Goal: Information Seeking & Learning: Learn about a topic

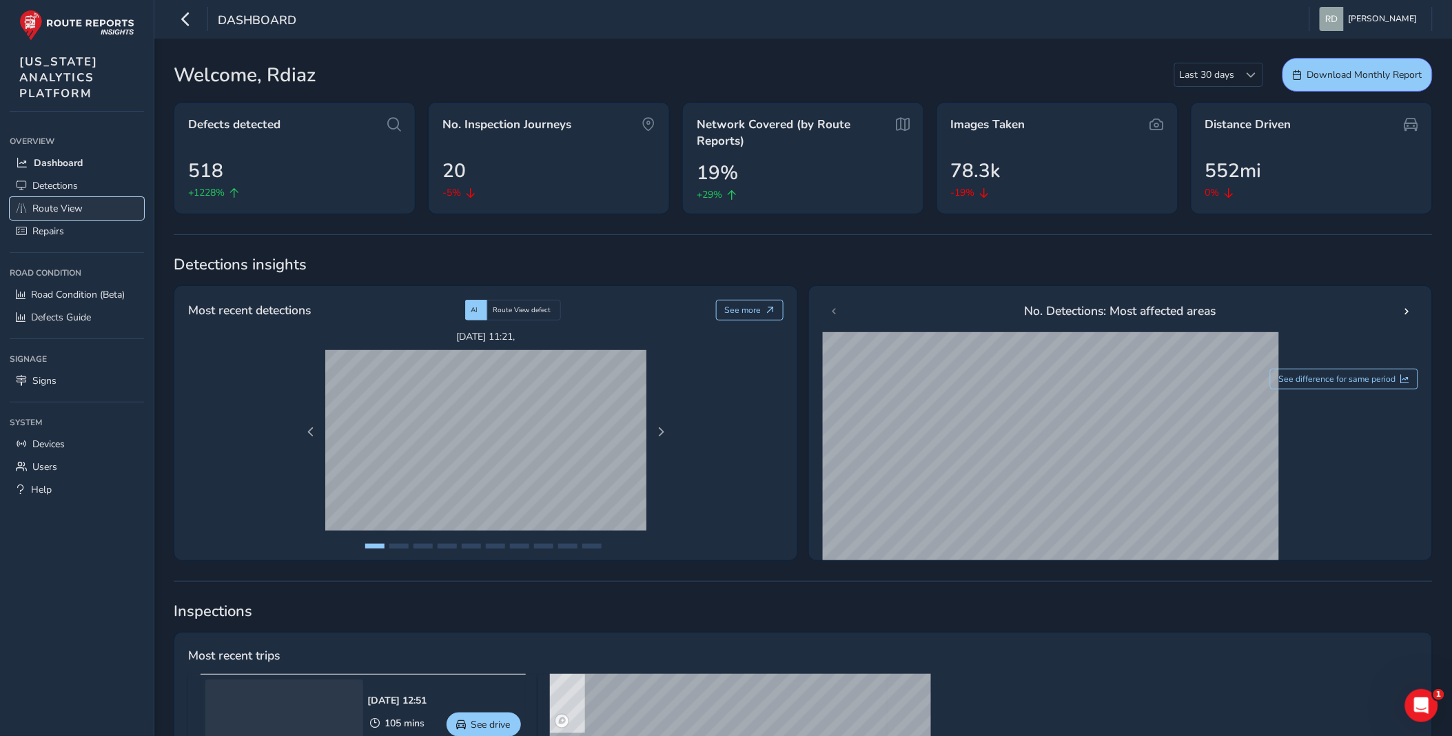
click at [107, 207] on link "Route View" at bounding box center [77, 208] width 134 height 23
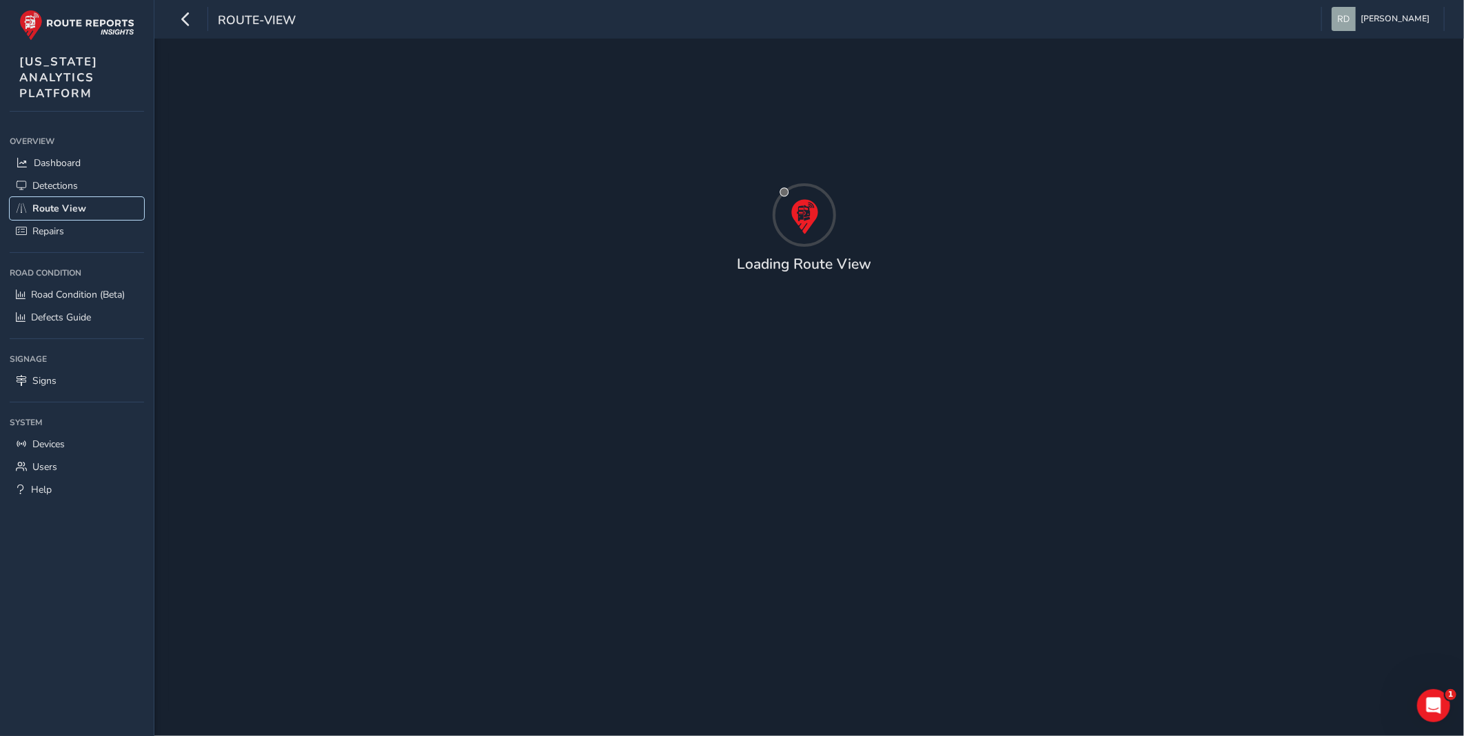
type input "[DATE] - [DATE]"
type input "00:00"
type input "23:59"
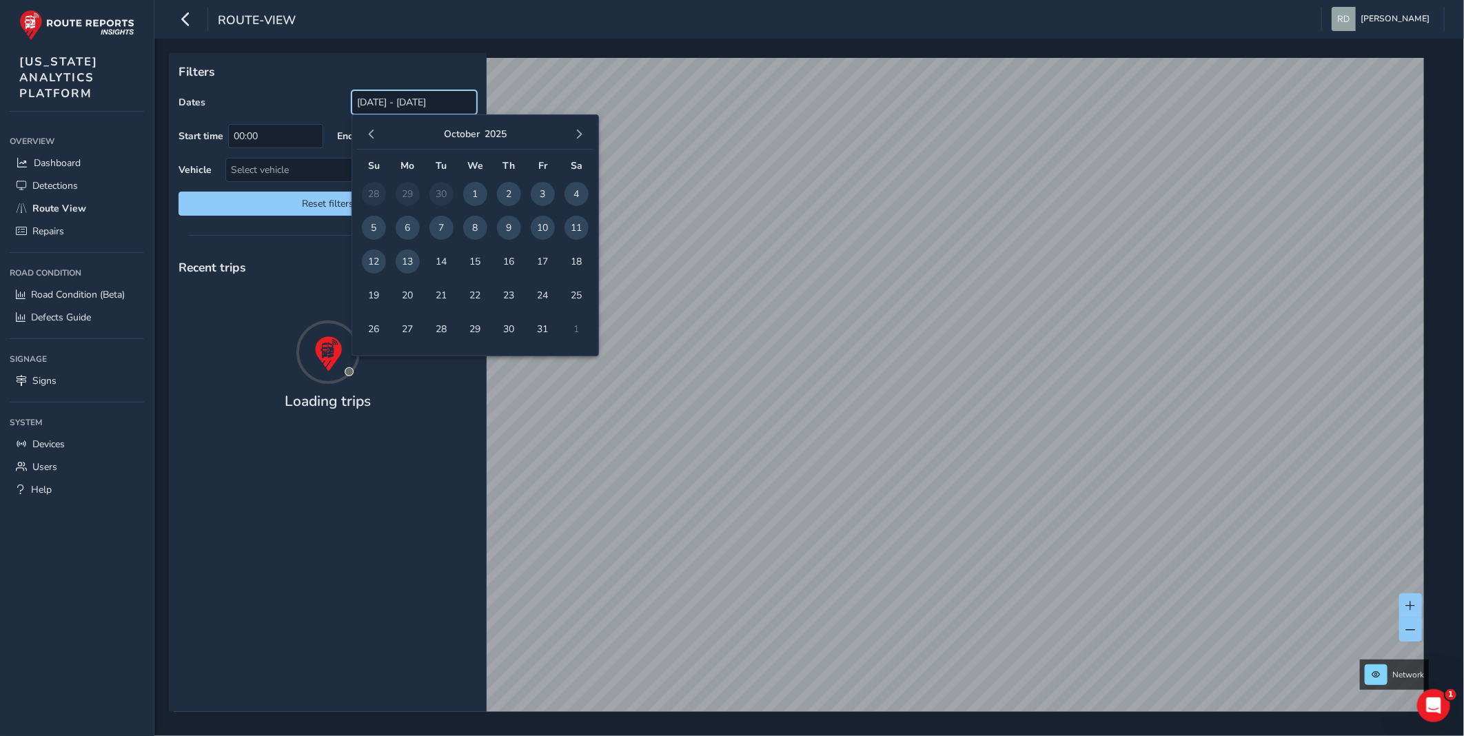
click at [384, 101] on input "[DATE] - [DATE]" at bounding box center [413, 102] width 125 height 24
click at [362, 131] on button "button" at bounding box center [371, 134] width 19 height 19
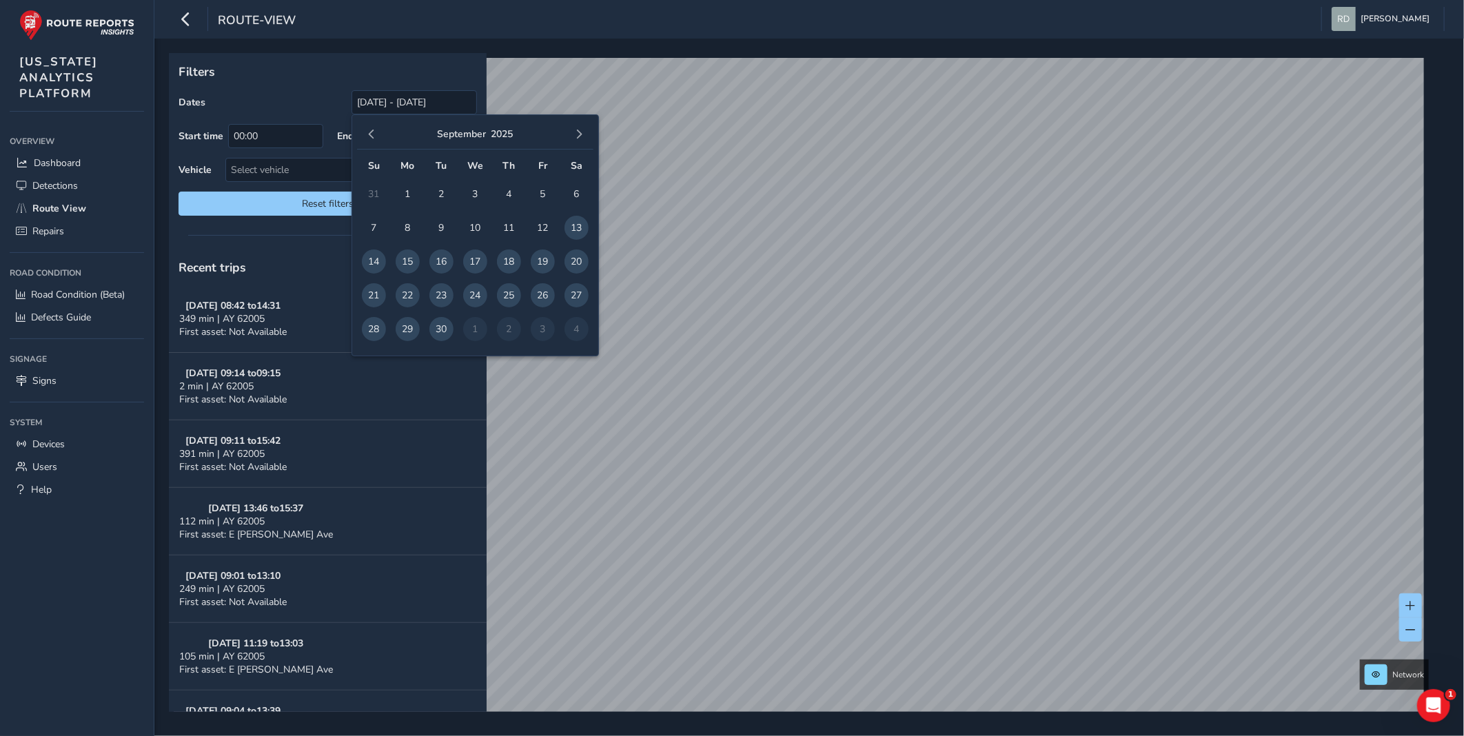
click at [403, 334] on span "29" at bounding box center [408, 329] width 24 height 24
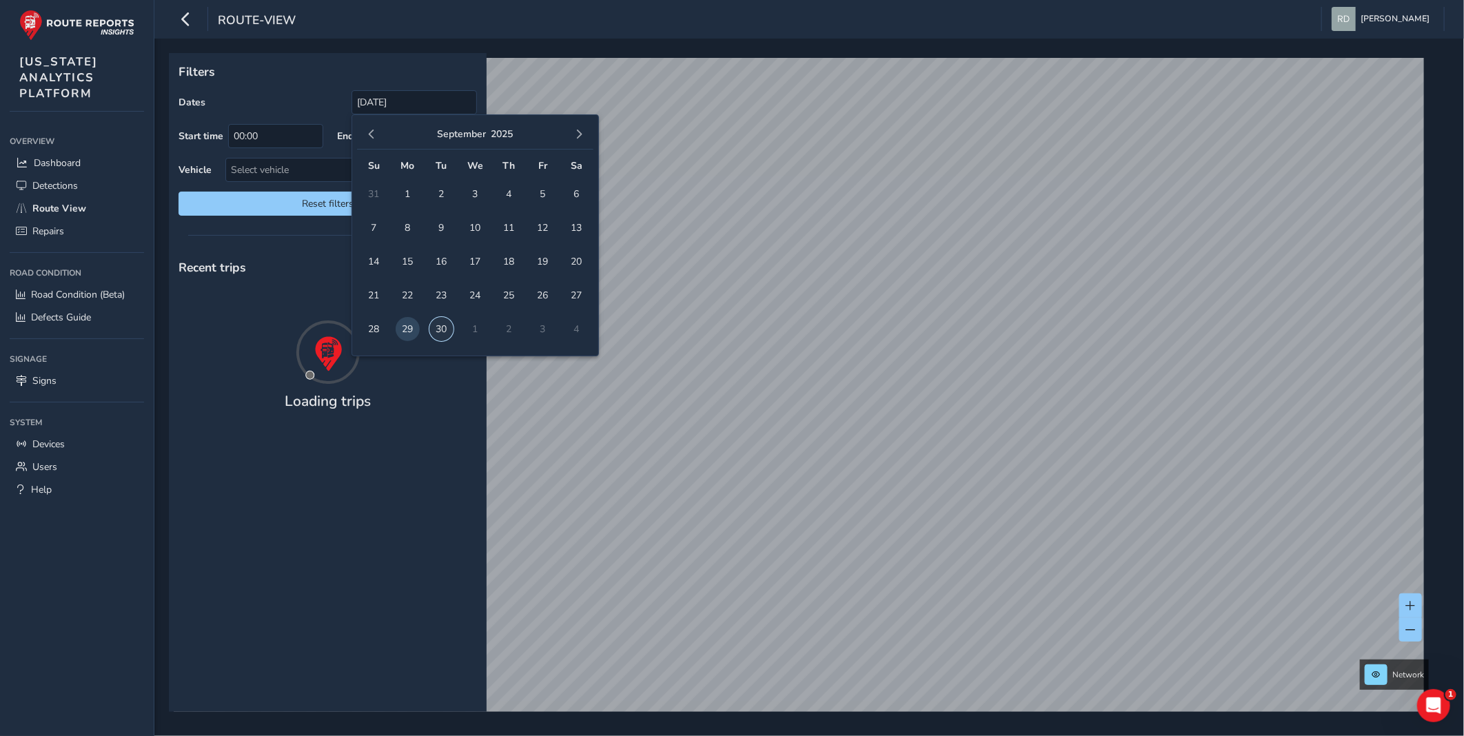
click at [443, 329] on span "30" at bounding box center [441, 329] width 24 height 24
type input "[DATE] - [DATE]"
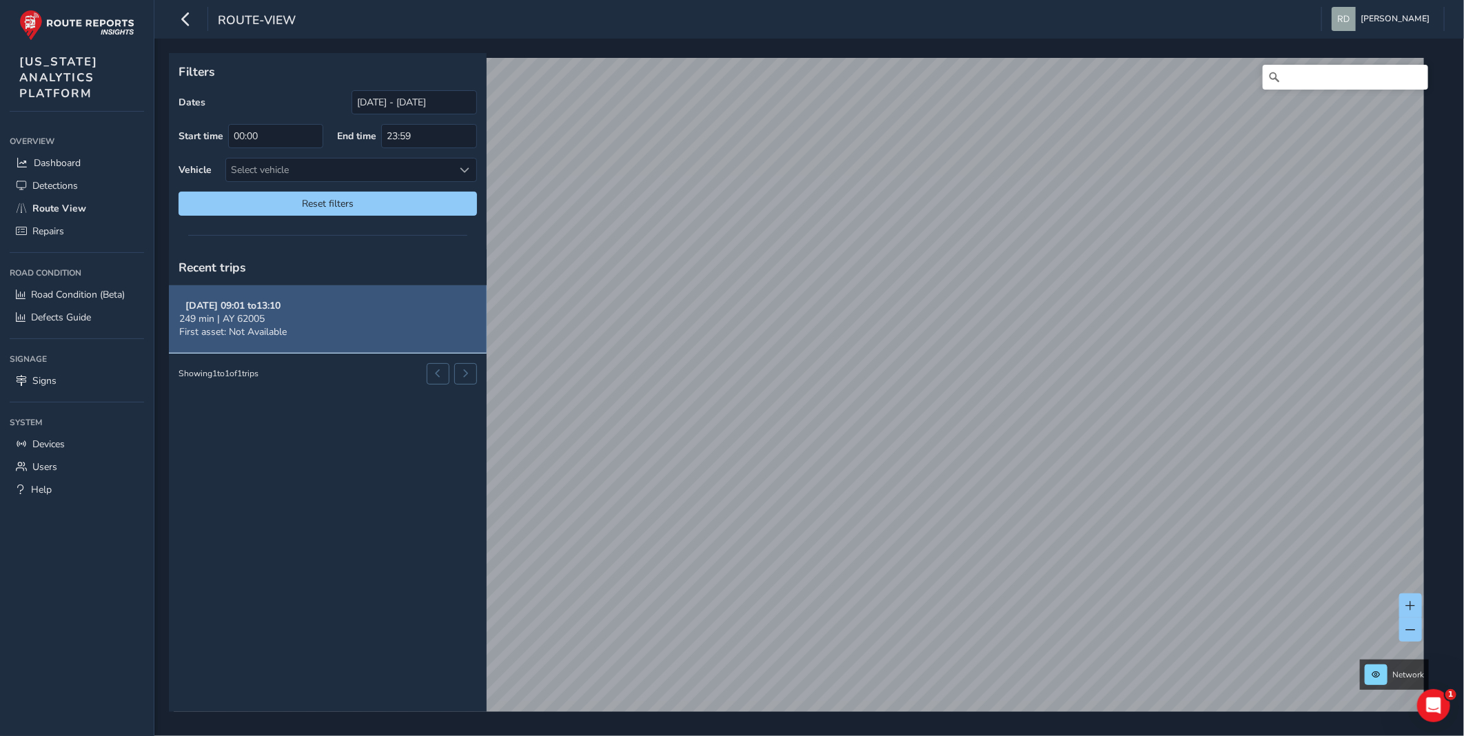
click at [340, 333] on button "[DATE] 09:01 to 13:10 249 min | AY 62005 First asset: Not Available" at bounding box center [328, 319] width 318 height 68
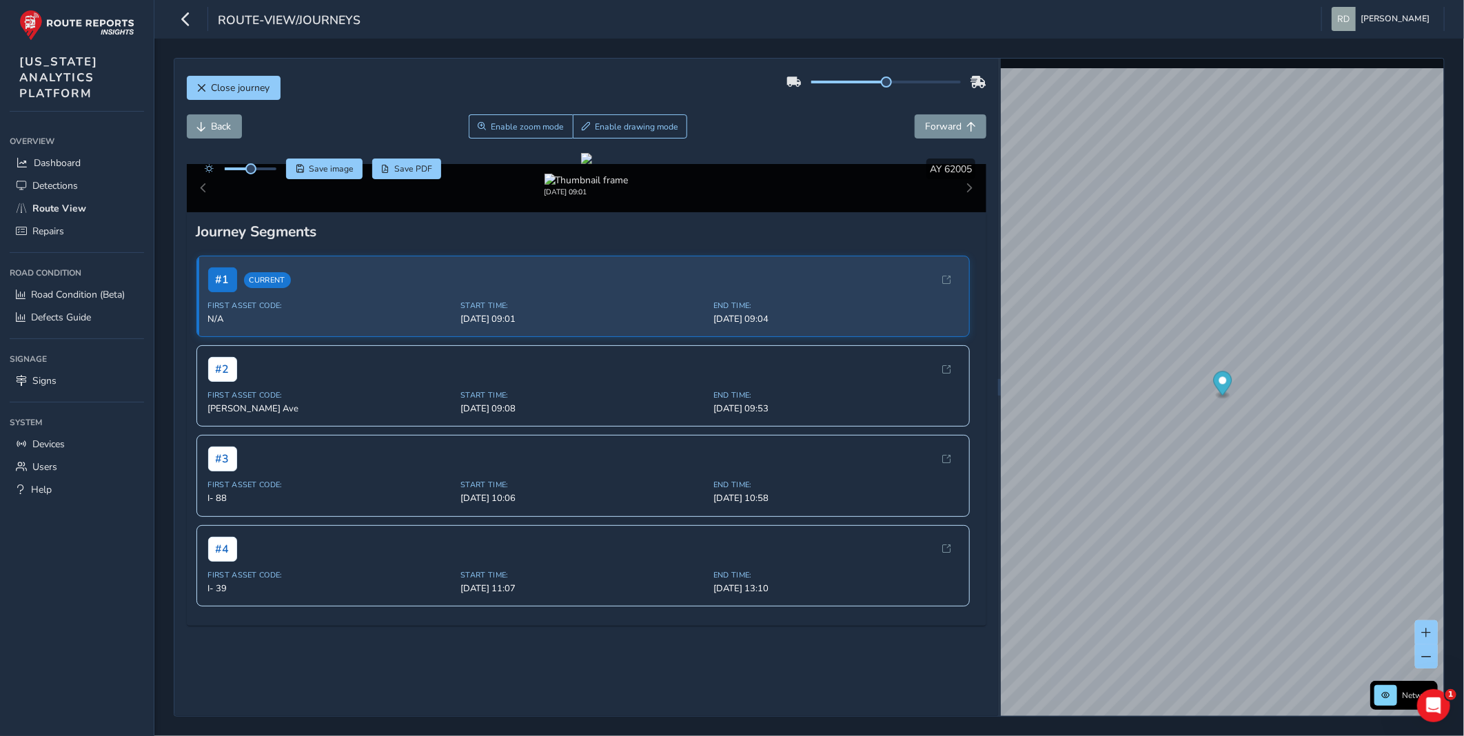
click at [444, 117] on div "Back Enable zoom mode Enable drawing mode Forward" at bounding box center [586, 126] width 799 height 24
click at [972, 512] on div "Close journey Back Enable zoom mode Enable drawing mode Forward Click and Drag …" at bounding box center [809, 387] width 1271 height 659
click at [1463, 335] on html "route-view/journeys [PERSON_NAME] Colour Scheme: Dark Dim Light Logout Close jo…" at bounding box center [732, 368] width 1464 height 736
click at [1265, 447] on div "x" at bounding box center [1328, 458] width 131 height 23
click at [1254, 445] on div "x" at bounding box center [1323, 459] width 138 height 30
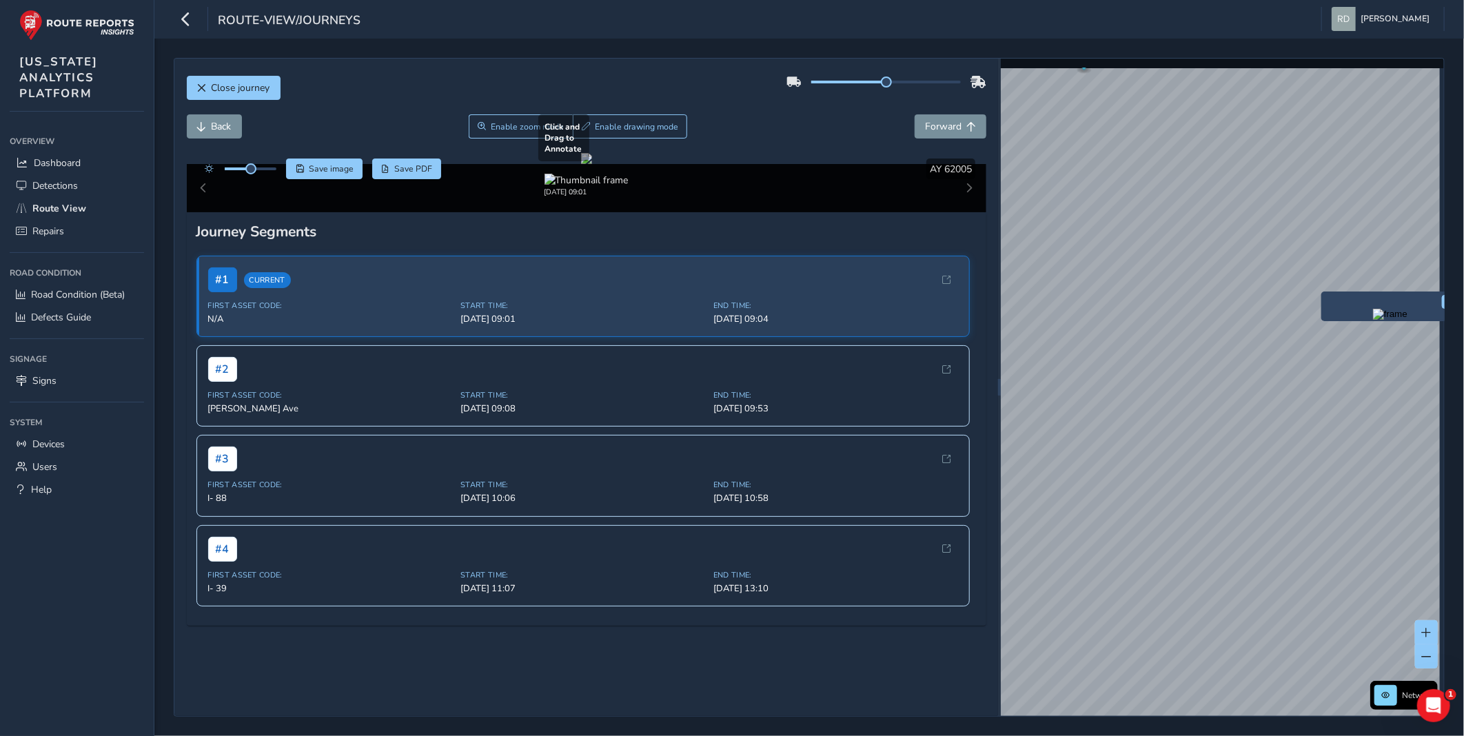
click at [592, 164] on div at bounding box center [586, 158] width 11 height 11
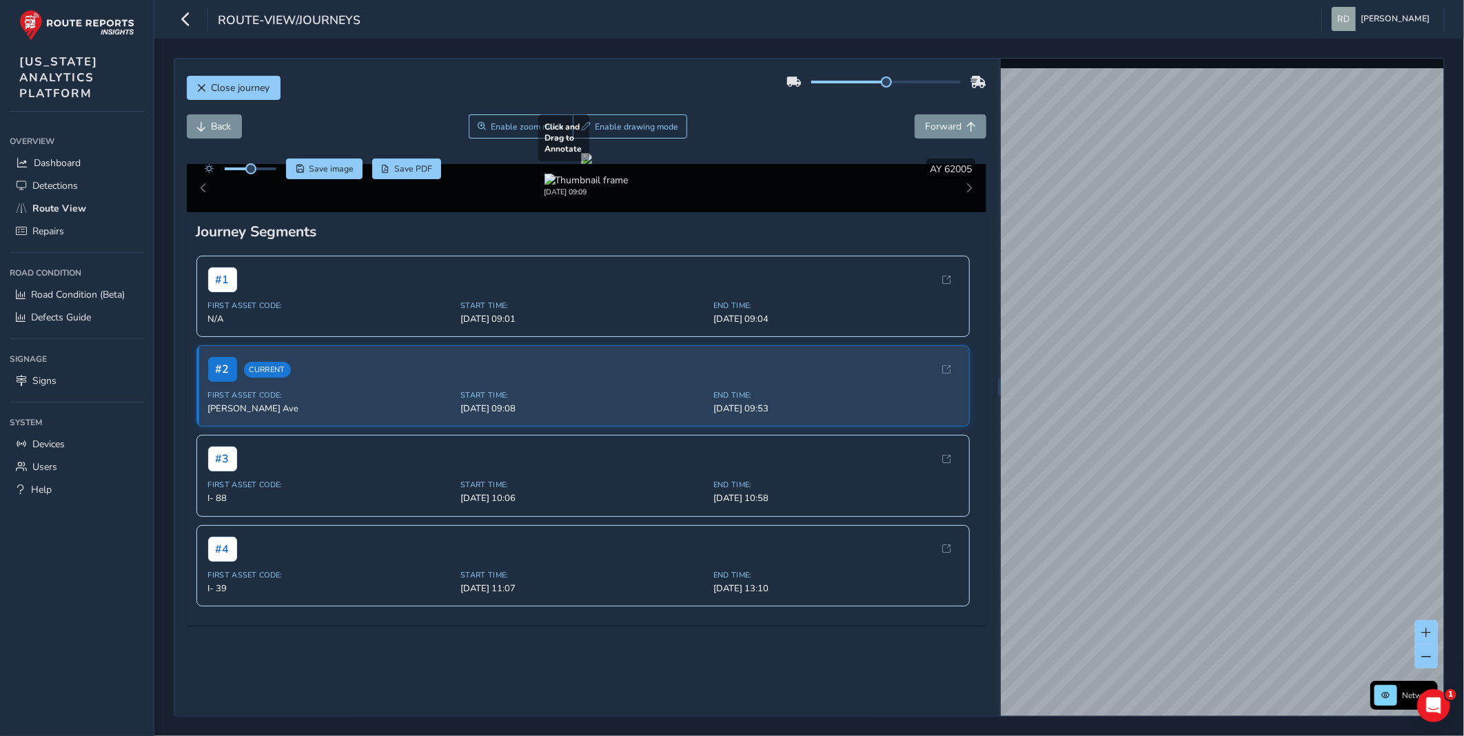
click at [812, 342] on div "Close journey Back Enable zoom mode Enable drawing mode Forward Click and Drag …" at bounding box center [809, 387] width 1271 height 659
click at [1463, 260] on html "route-view/journeys [PERSON_NAME] Colour Scheme: Dark Dim Light Logout Close jo…" at bounding box center [732, 368] width 1464 height 736
click at [1463, 223] on html "route-view/journeys [PERSON_NAME] Colour Scheme: Dark Dim Light Logout Close jo…" at bounding box center [732, 368] width 1464 height 736
click at [1463, 367] on html "route-view/journeys [PERSON_NAME] Colour Scheme: Dark Dim Light Logout Close jo…" at bounding box center [732, 368] width 1464 height 736
click at [1463, 422] on html "route-view/journeys [PERSON_NAME] Colour Scheme: Dark Dim Light Logout Close jo…" at bounding box center [732, 368] width 1464 height 736
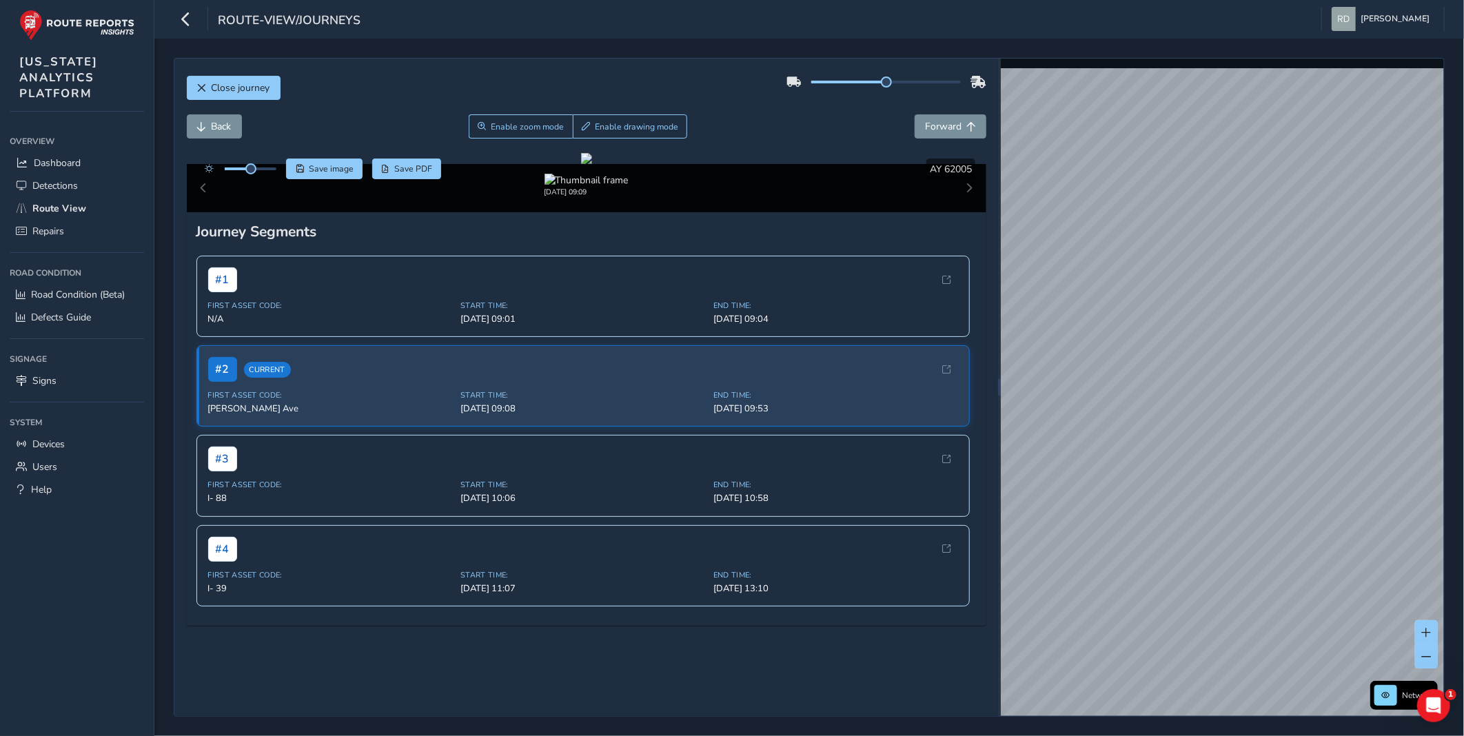
click at [989, 361] on div "Close journey Back Enable zoom mode Enable drawing mode Forward Click and Drag …" at bounding box center [809, 387] width 1271 height 659
click at [1463, 340] on html "route-view/journeys [PERSON_NAME] Colour Scheme: Dark Dim Light Logout Close jo…" at bounding box center [732, 368] width 1464 height 736
click at [1463, 477] on html "route-view/journeys [PERSON_NAME] Colour Scheme: Dark Dim Light Logout Close jo…" at bounding box center [732, 368] width 1464 height 736
click at [1463, 478] on html "route-view/journeys [PERSON_NAME] Colour Scheme: Dark Dim Light Logout Close jo…" at bounding box center [732, 368] width 1464 height 736
click at [1463, 490] on html "route-view/journeys [PERSON_NAME] Colour Scheme: Dark Dim Light Logout Close jo…" at bounding box center [732, 368] width 1464 height 736
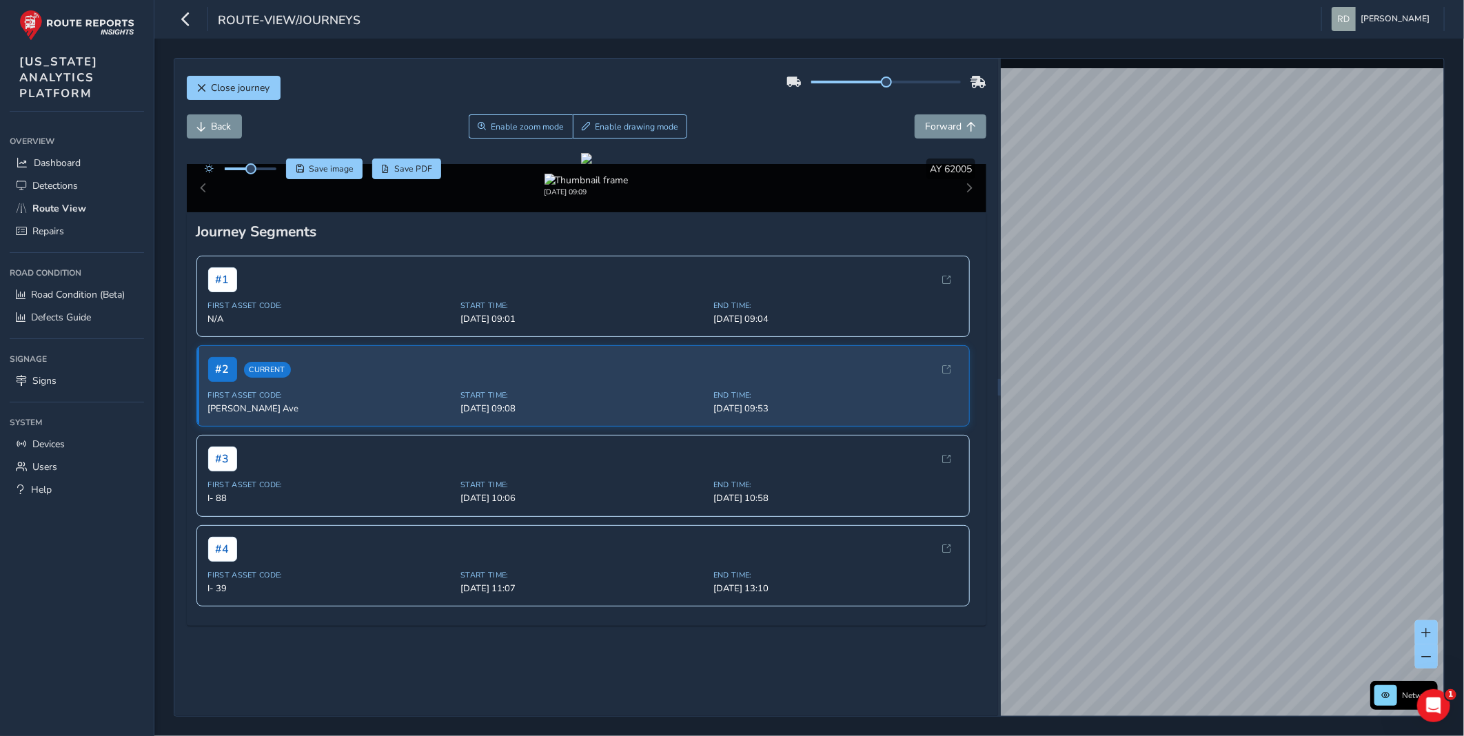
click at [1463, 469] on html "route-view/journeys [PERSON_NAME] Colour Scheme: Dark Dim Light Logout Close jo…" at bounding box center [732, 368] width 1464 height 736
click at [1453, 443] on div "Close journey Back Enable zoom mode Enable drawing mode Forward Click and Drag …" at bounding box center [808, 387] width 1309 height 697
click at [1463, 457] on html "route-view/journeys [PERSON_NAME] Colour Scheme: Dark Dim Light Logout Close jo…" at bounding box center [732, 368] width 1464 height 736
click at [1455, 504] on div "Close journey Back Enable zoom mode Enable drawing mode Forward Click and Drag …" at bounding box center [808, 387] width 1309 height 697
click at [1291, 383] on div "x" at bounding box center [1355, 397] width 138 height 30
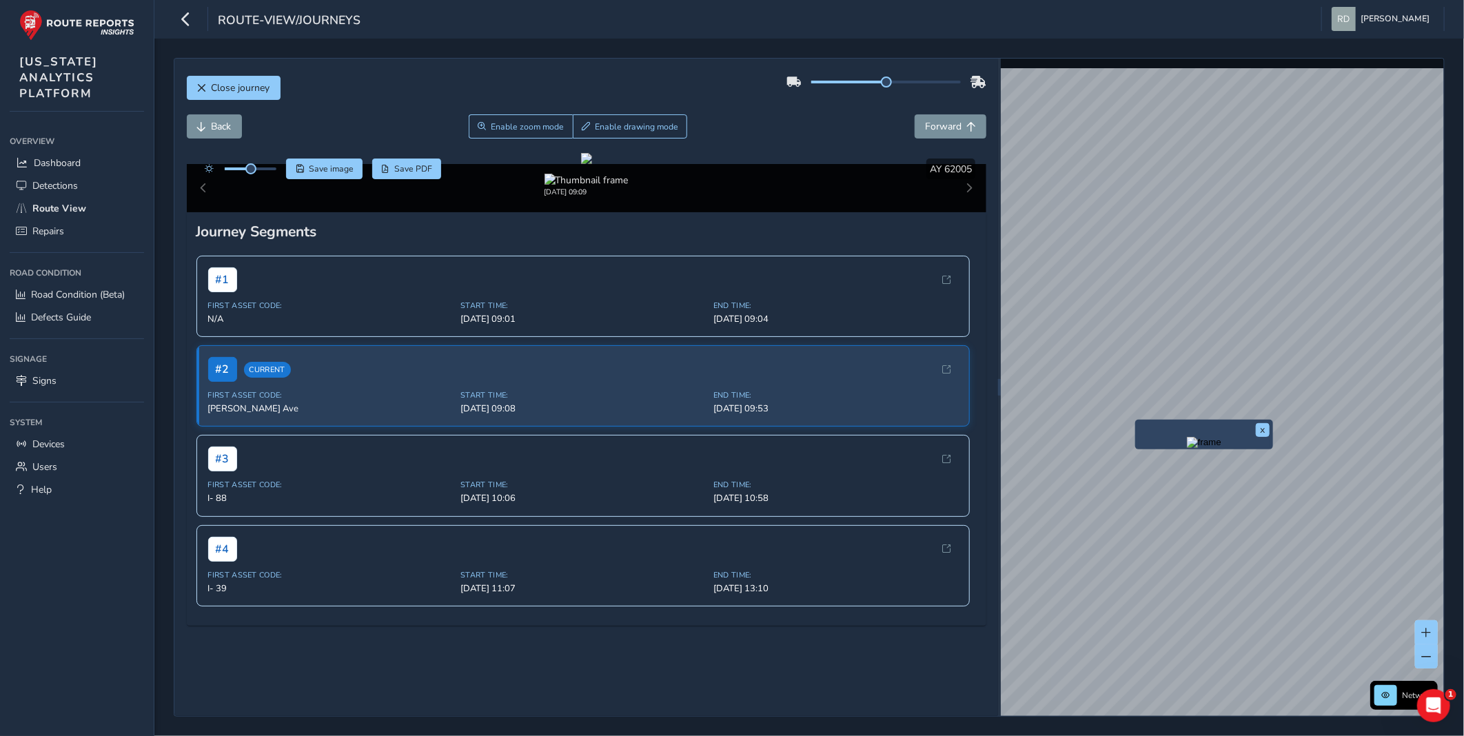
click at [1140, 424] on div "x" at bounding box center [1203, 434] width 131 height 23
click at [1233, 432] on div "x Available inspection trips: [GEOGRAPHIC_DATA][DATE] 09:27" at bounding box center [1300, 456] width 138 height 54
click at [1247, 472] on div "[DATE] 09:27" at bounding box center [1301, 474] width 129 height 12
click at [1251, 473] on link "[DATE] 09:27" at bounding box center [1277, 474] width 55 height 12
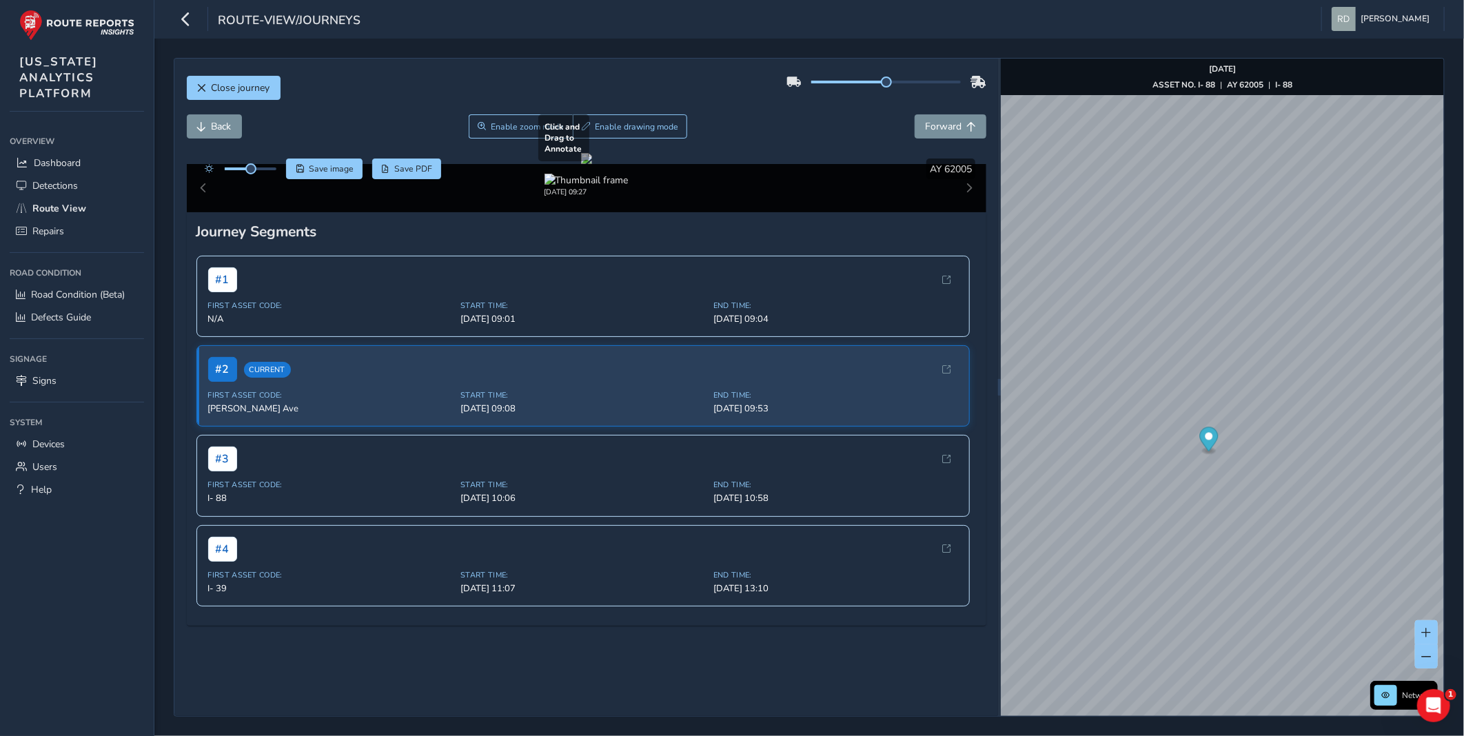
click at [592, 164] on div at bounding box center [586, 158] width 11 height 11
click at [469, 60] on div "Close journey Back Enable zoom mode Enable drawing mode Forward Click and Drag …" at bounding box center [585, 387] width 823 height 657
drag, startPoint x: 353, startPoint y: 73, endPoint x: 349, endPoint y: 80, distance: 8.0
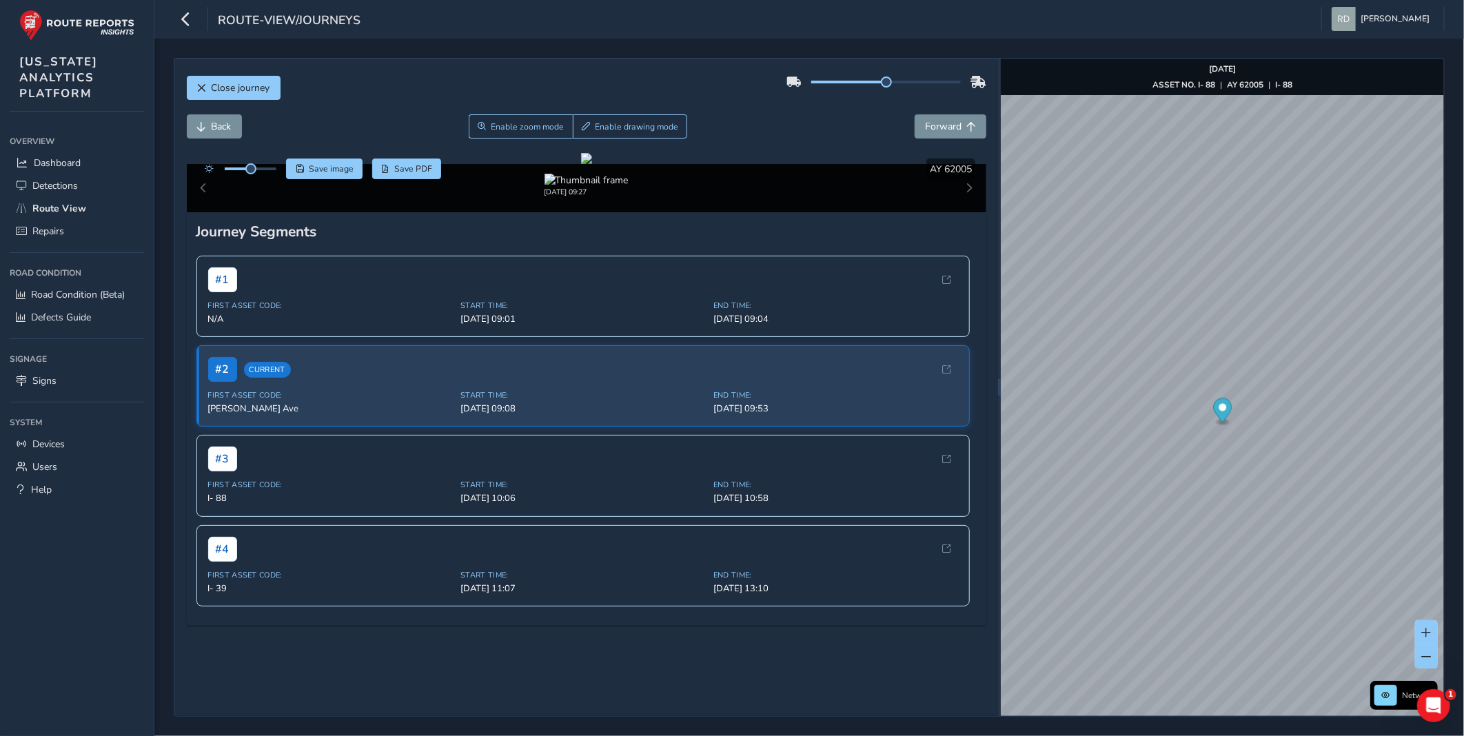
click at [349, 79] on div "Close journey" at bounding box center [586, 93] width 799 height 44
click at [349, 80] on div "Close journey" at bounding box center [586, 93] width 799 height 44
click at [373, 106] on div "Close journey" at bounding box center [586, 93] width 799 height 44
click at [694, 31] on div "route-view/journeys [PERSON_NAME] Colour Scheme: Dark Dim Light Logout" at bounding box center [808, 19] width 1309 height 39
